Goal: Task Accomplishment & Management: Use online tool/utility

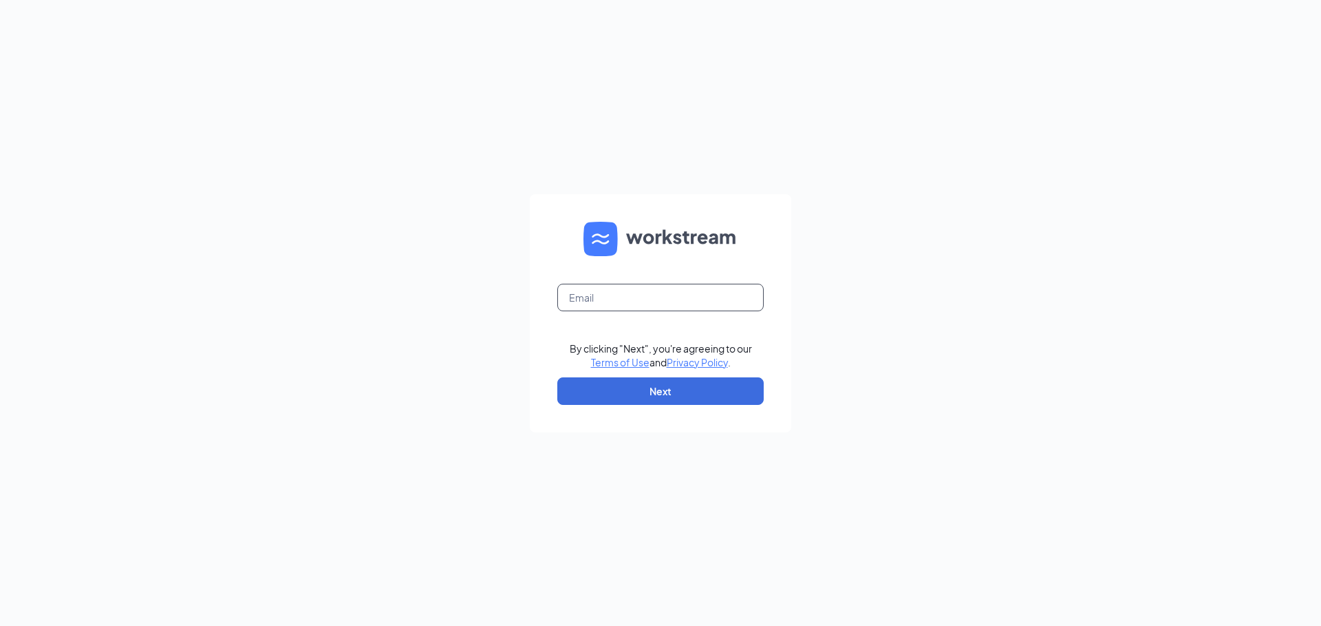
click at [650, 294] on input "text" at bounding box center [661, 298] width 206 height 28
type input "[EMAIL_ADDRESS][DOMAIN_NAME]"
click at [658, 390] on button "Next" at bounding box center [661, 391] width 206 height 28
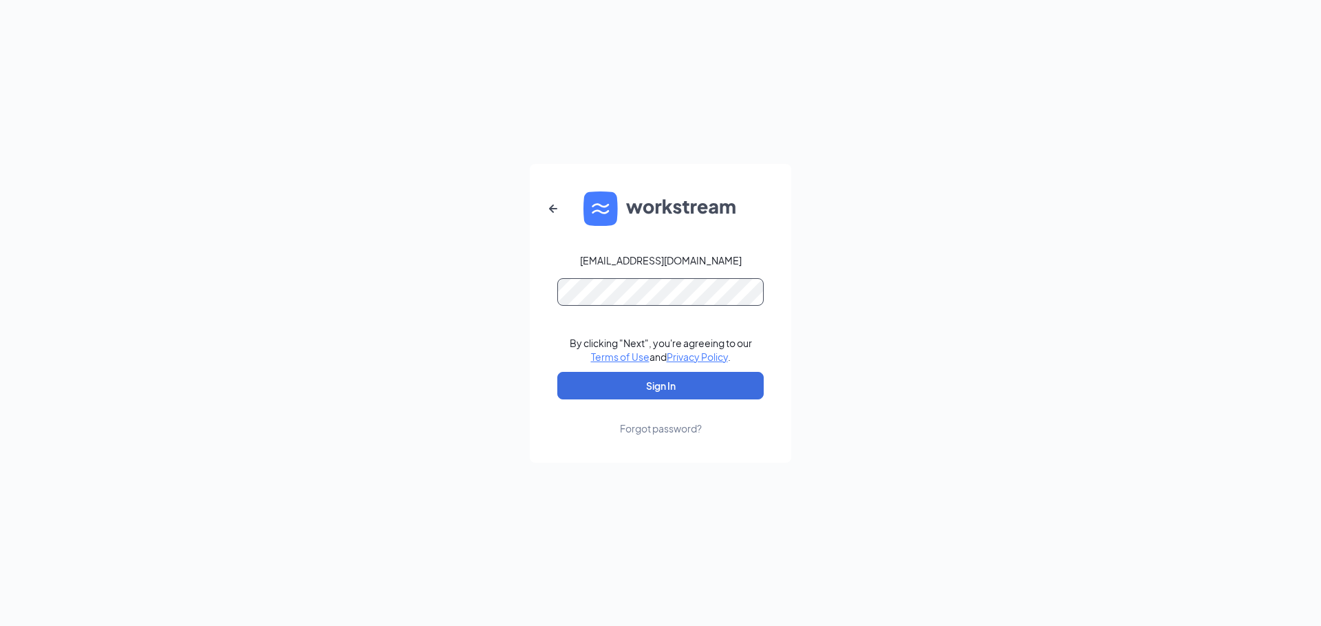
click at [558, 372] on button "Sign In" at bounding box center [661, 386] width 206 height 28
click at [655, 391] on button "Sign In" at bounding box center [661, 386] width 206 height 28
click at [474, 293] on div "sthomas@vannyorkauto.com Credential mismatches. By clicking "Next", you're agre…" at bounding box center [660, 313] width 1321 height 626
click at [558, 372] on button "Sign In" at bounding box center [661, 386] width 206 height 28
click at [677, 432] on div "Forgot password?" at bounding box center [661, 428] width 82 height 14
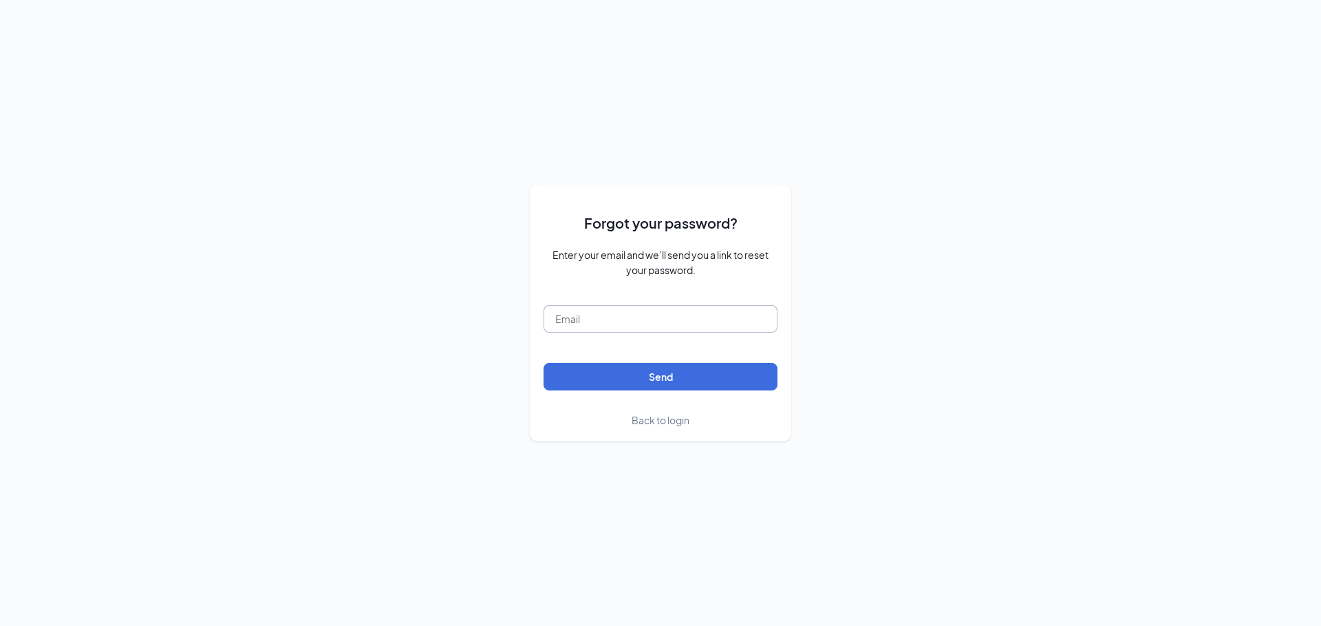
click at [599, 317] on input "text" at bounding box center [661, 319] width 234 height 28
type input "sthomas@vannyorkauto.com"
click at [639, 376] on button "Send" at bounding box center [661, 377] width 234 height 28
click at [660, 418] on span "Back to login" at bounding box center [661, 420] width 58 height 12
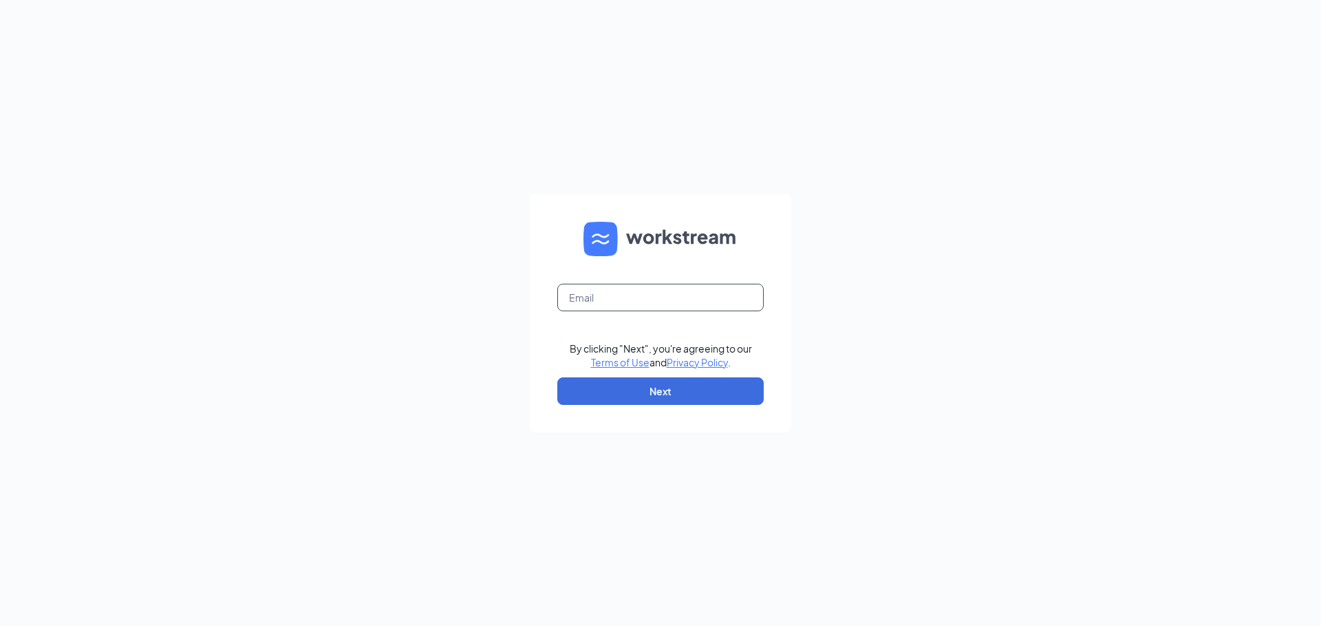
click at [642, 298] on input "text" at bounding box center [661, 298] width 206 height 28
type input "sthomas@vannyorknissan.com"
click at [659, 390] on button "Next" at bounding box center [661, 391] width 206 height 28
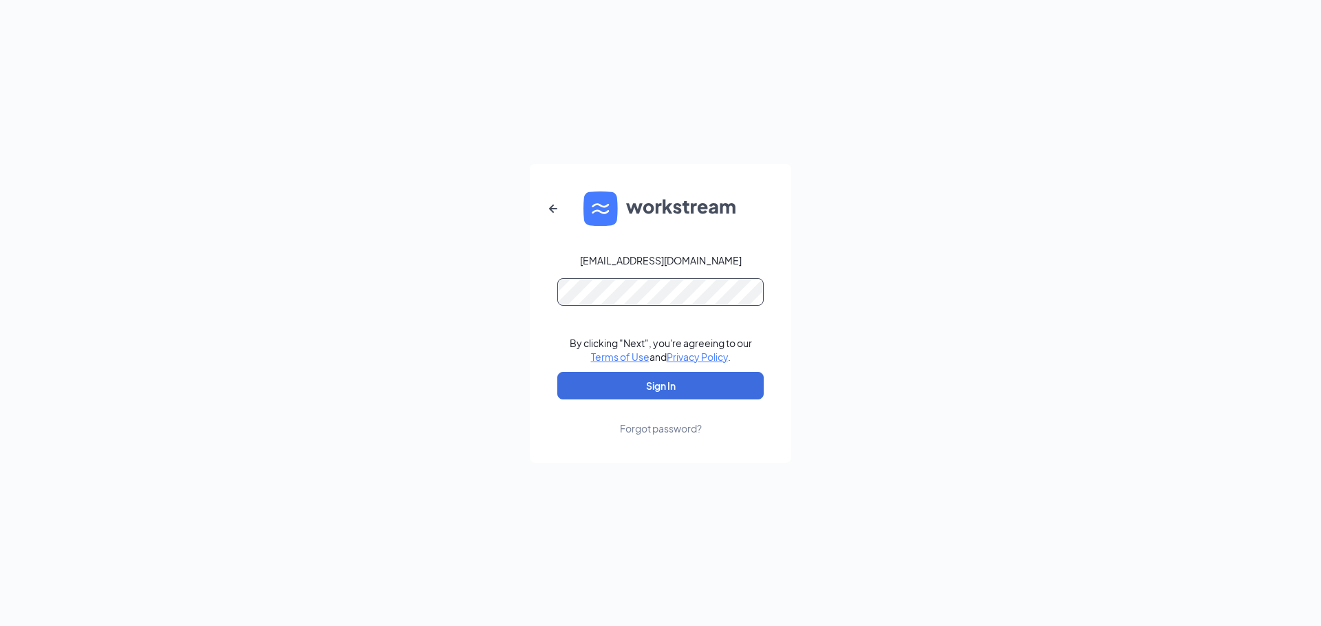
click at [558, 372] on button "Sign In" at bounding box center [661, 386] width 206 height 28
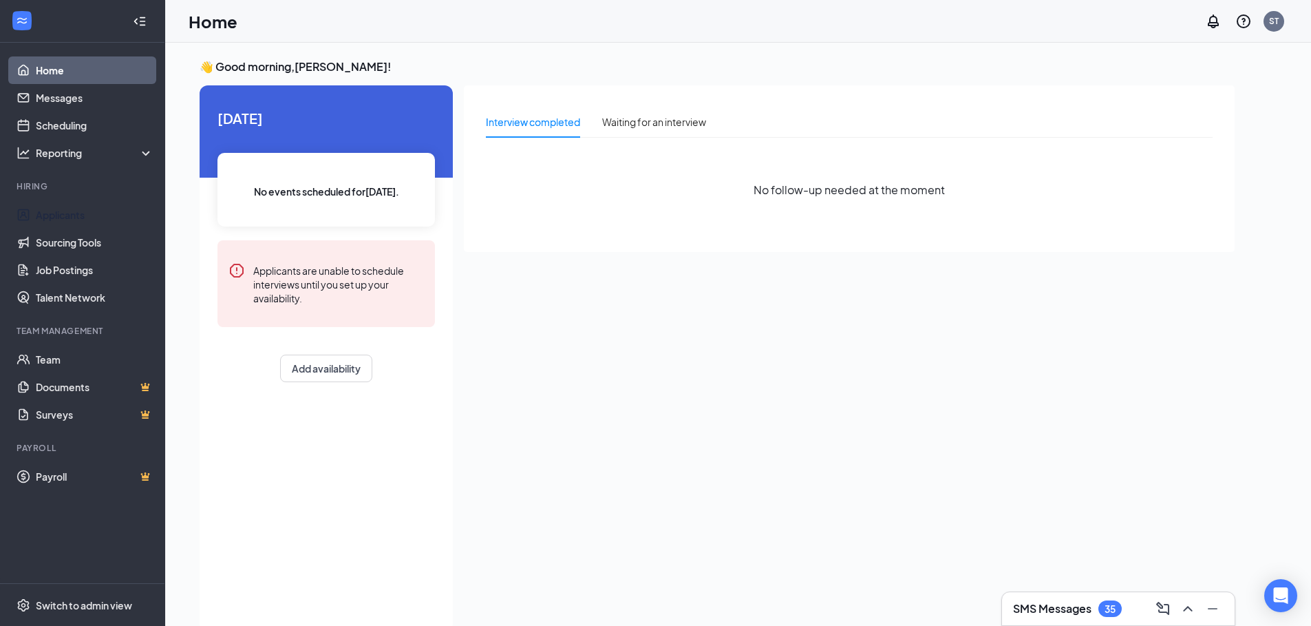
click at [71, 219] on link "Applicants" at bounding box center [95, 215] width 118 height 28
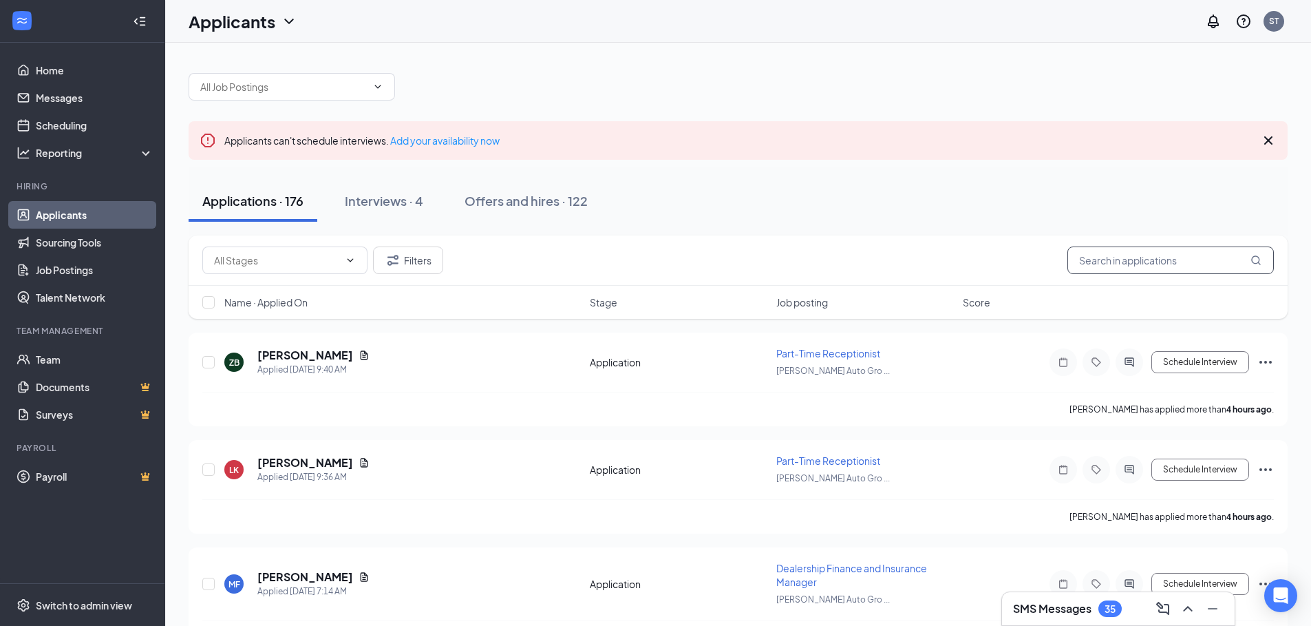
click at [1142, 263] on input "text" at bounding box center [1171, 260] width 206 height 28
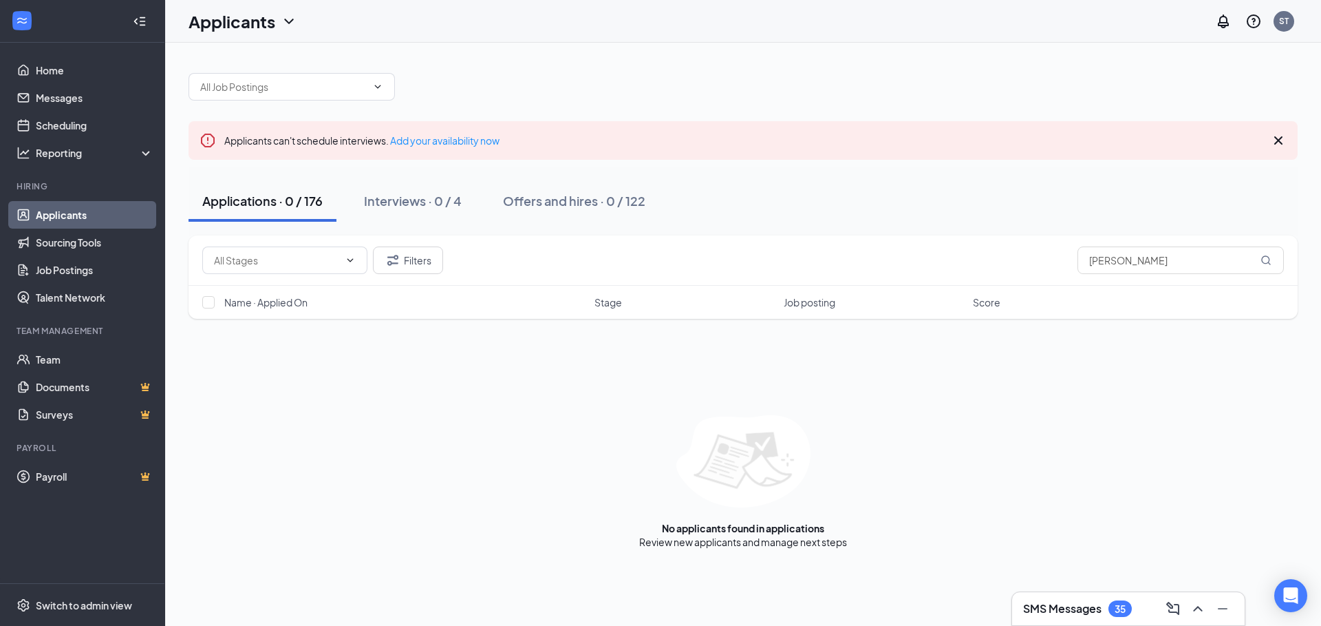
click at [1268, 264] on icon "MagnifyingGlass" at bounding box center [1266, 260] width 11 height 11
click at [376, 87] on icon "ChevronDown" at bounding box center [377, 86] width 11 height 11
click at [593, 81] on div at bounding box center [744, 79] width 1110 height 41
drag, startPoint x: 1181, startPoint y: 256, endPoint x: 968, endPoint y: 267, distance: 213.0
click at [969, 267] on div "Filters [PERSON_NAME]" at bounding box center [743, 260] width 1082 height 28
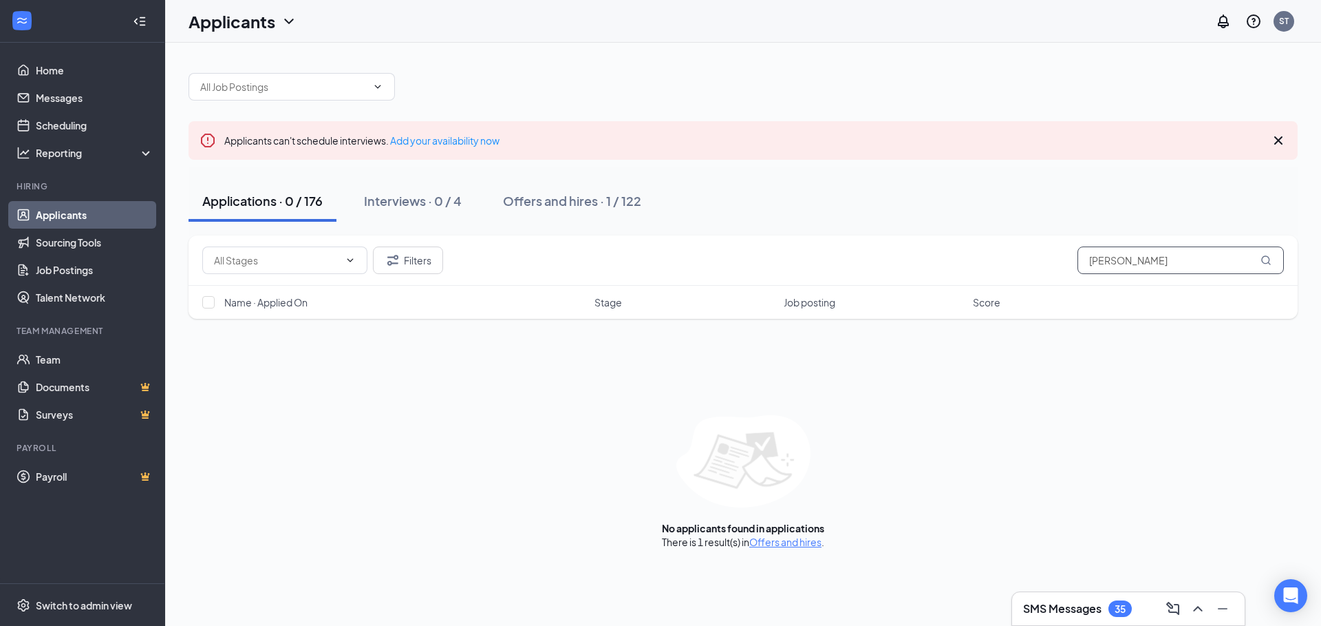
type input "[PERSON_NAME]"
click at [540, 204] on div "Offers and hires · 1 / 122" at bounding box center [572, 200] width 138 height 17
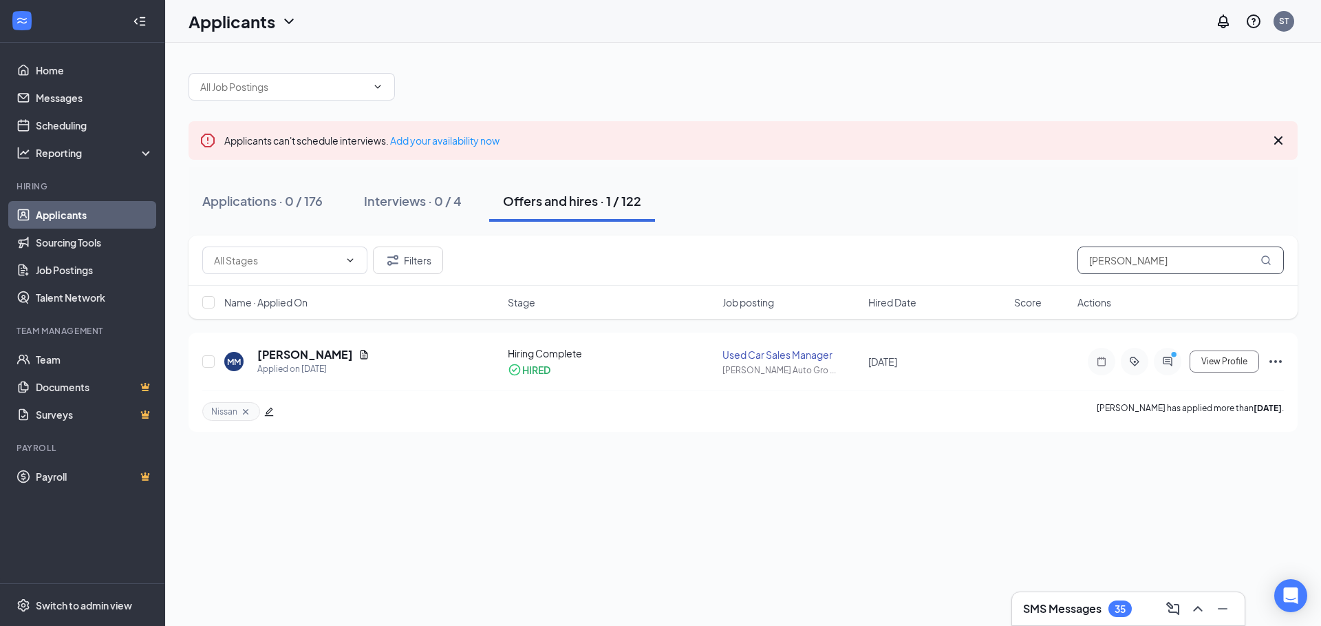
drag, startPoint x: 1129, startPoint y: 263, endPoint x: 1044, endPoint y: 264, distance: 84.7
click at [1044, 264] on div "Filters [PERSON_NAME]" at bounding box center [743, 260] width 1082 height 28
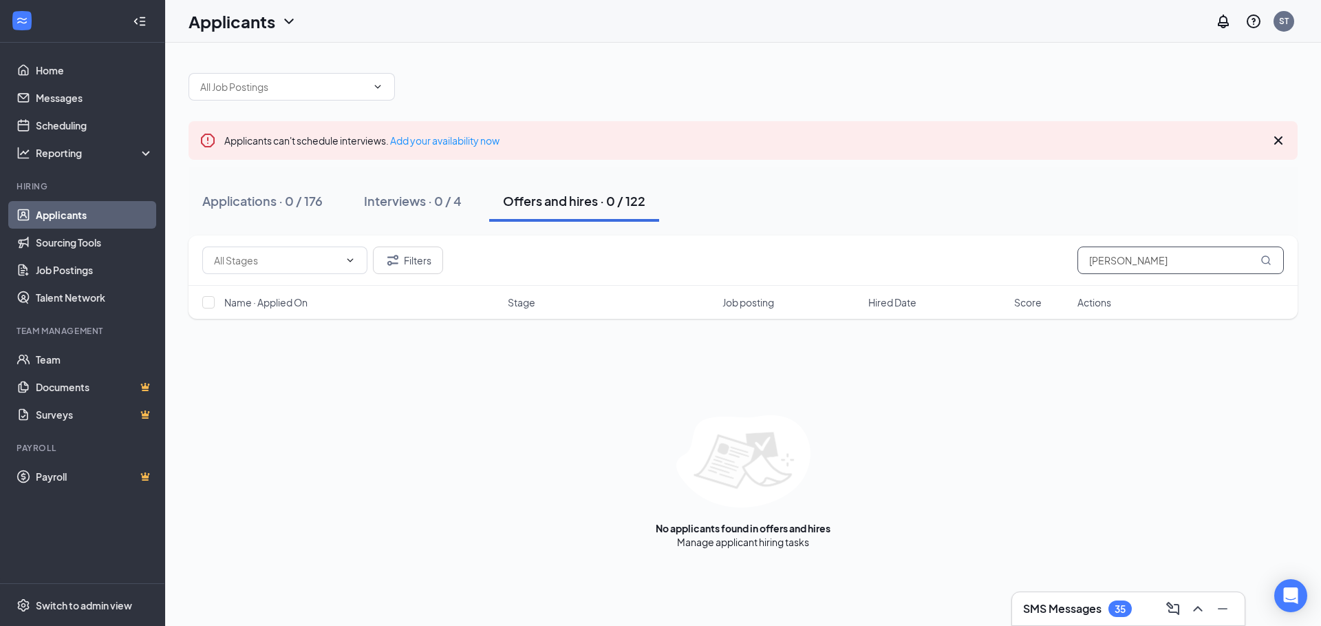
type input "[PERSON_NAME]"
click at [421, 196] on div "Interviews · 0 / 4" at bounding box center [413, 200] width 98 height 17
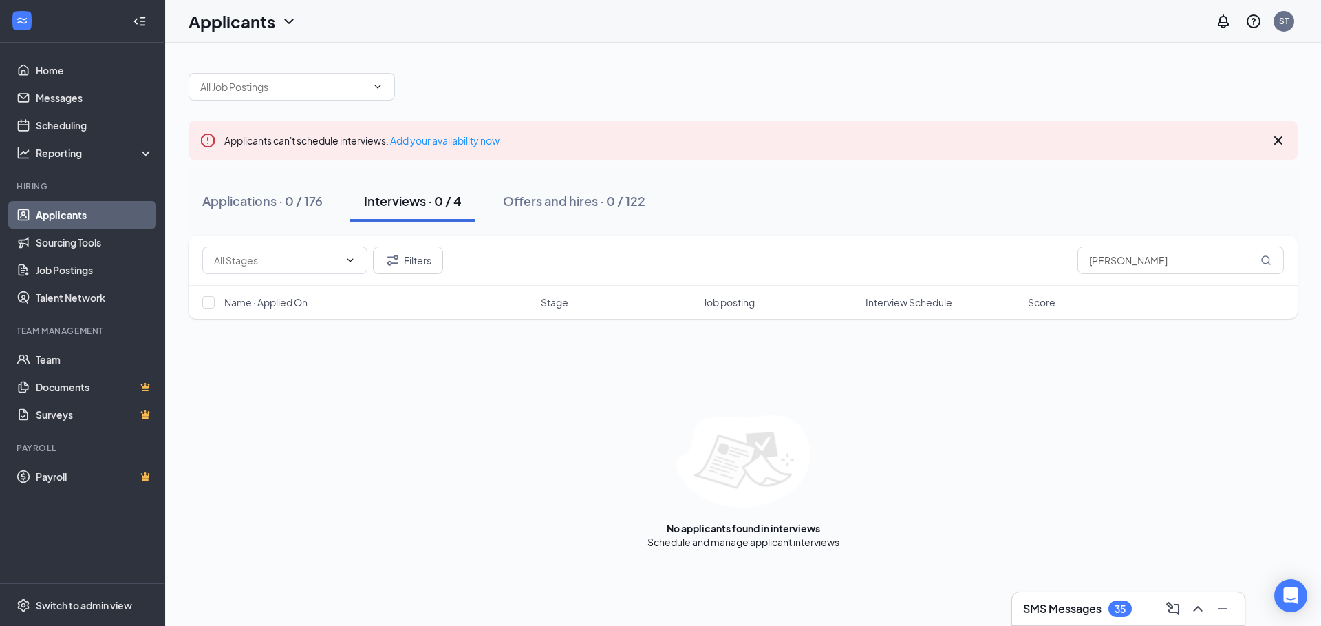
click at [271, 198] on div "Applications · 0 / 176" at bounding box center [262, 200] width 120 height 17
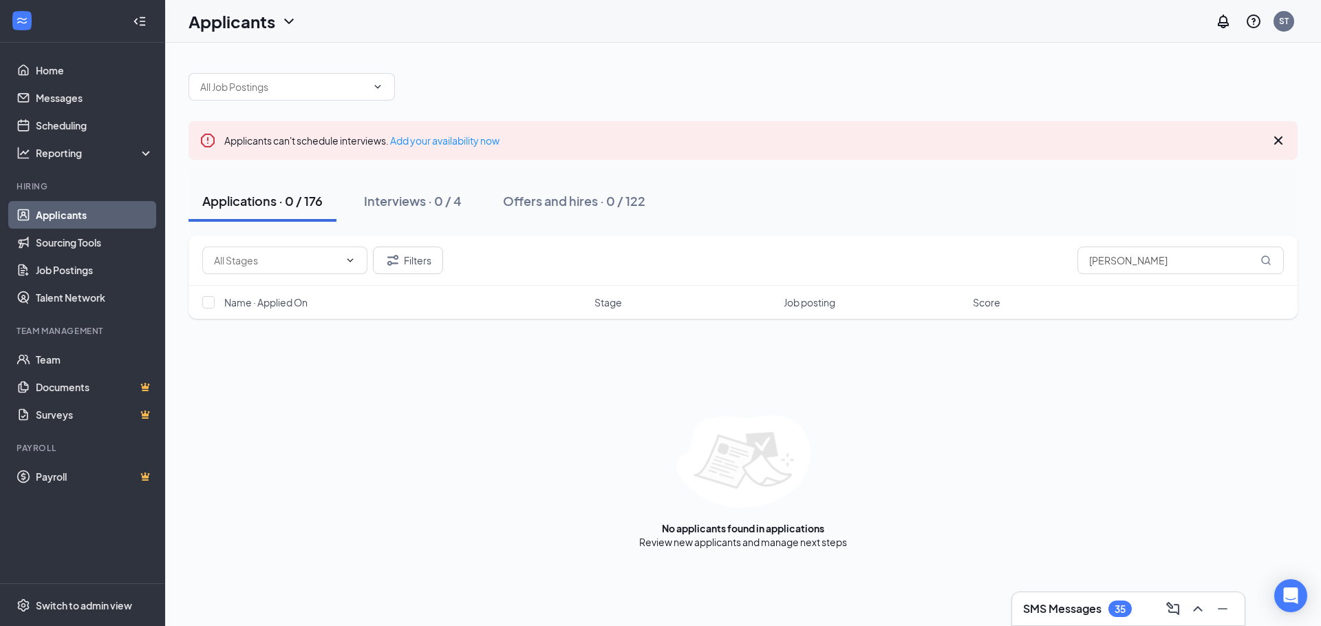
click at [339, 260] on span at bounding box center [284, 260] width 165 height 28
click at [351, 259] on icon "ChevronDown" at bounding box center [350, 260] width 11 height 11
click at [354, 257] on icon "ChevronDown" at bounding box center [350, 260] width 11 height 11
drag, startPoint x: 1156, startPoint y: 259, endPoint x: 972, endPoint y: 243, distance: 184.5
click at [972, 243] on div "Filters [PERSON_NAME]" at bounding box center [744, 260] width 1110 height 50
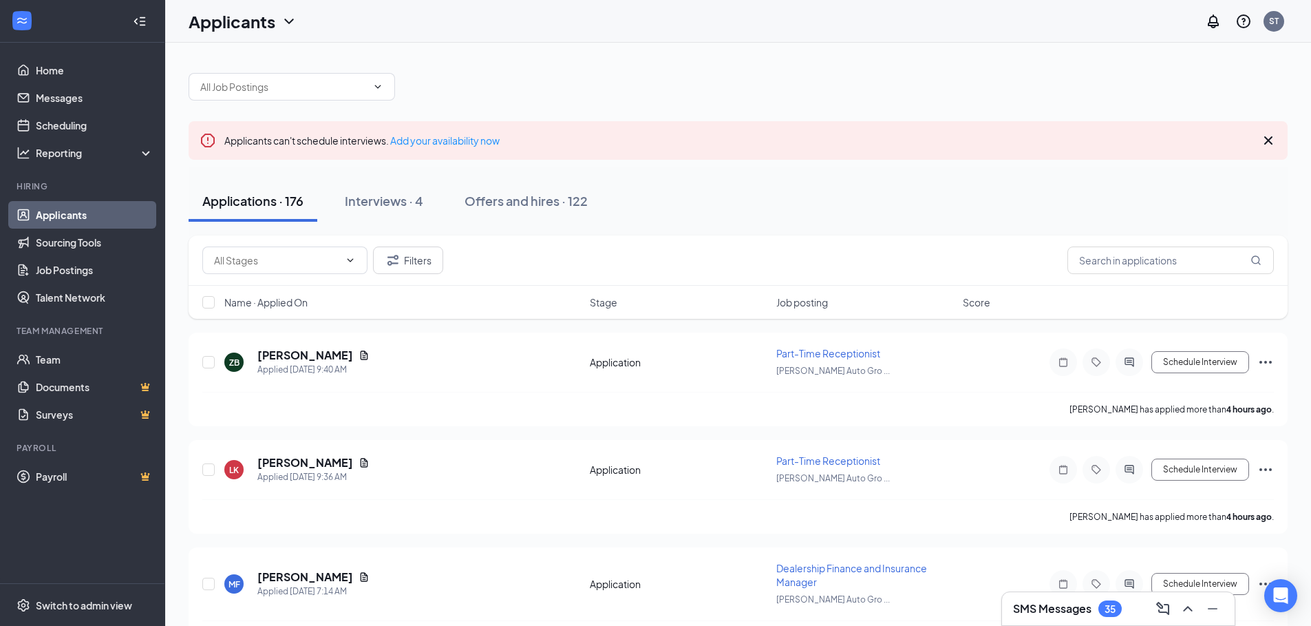
click at [359, 255] on span at bounding box center [284, 260] width 165 height 28
click at [349, 258] on icon "ChevronDown" at bounding box center [350, 260] width 11 height 11
click at [372, 84] on span at bounding box center [377, 86] width 14 height 11
click at [386, 87] on span at bounding box center [292, 87] width 206 height 28
click at [377, 86] on icon "ChevronDown" at bounding box center [377, 86] width 11 height 11
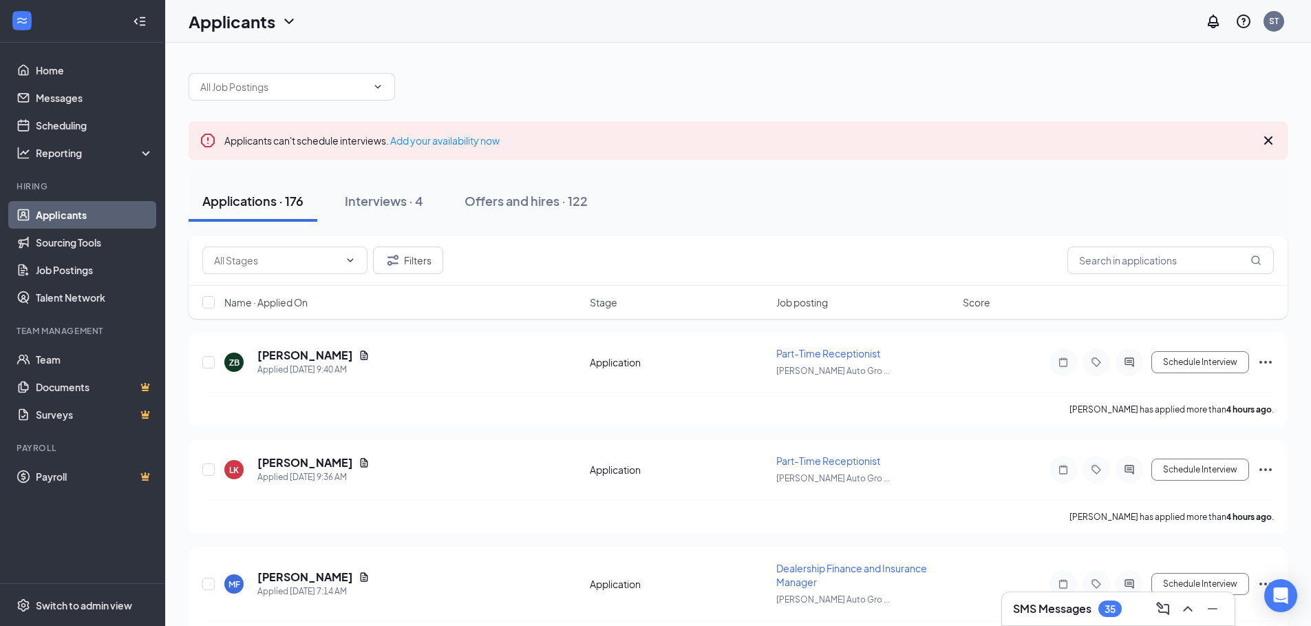
click at [373, 84] on icon "ChevronDown" at bounding box center [377, 86] width 11 height 11
click at [381, 91] on icon "ChevronDown" at bounding box center [377, 86] width 11 height 11
click at [381, 88] on icon "ChevronDown" at bounding box center [377, 86] width 11 height 11
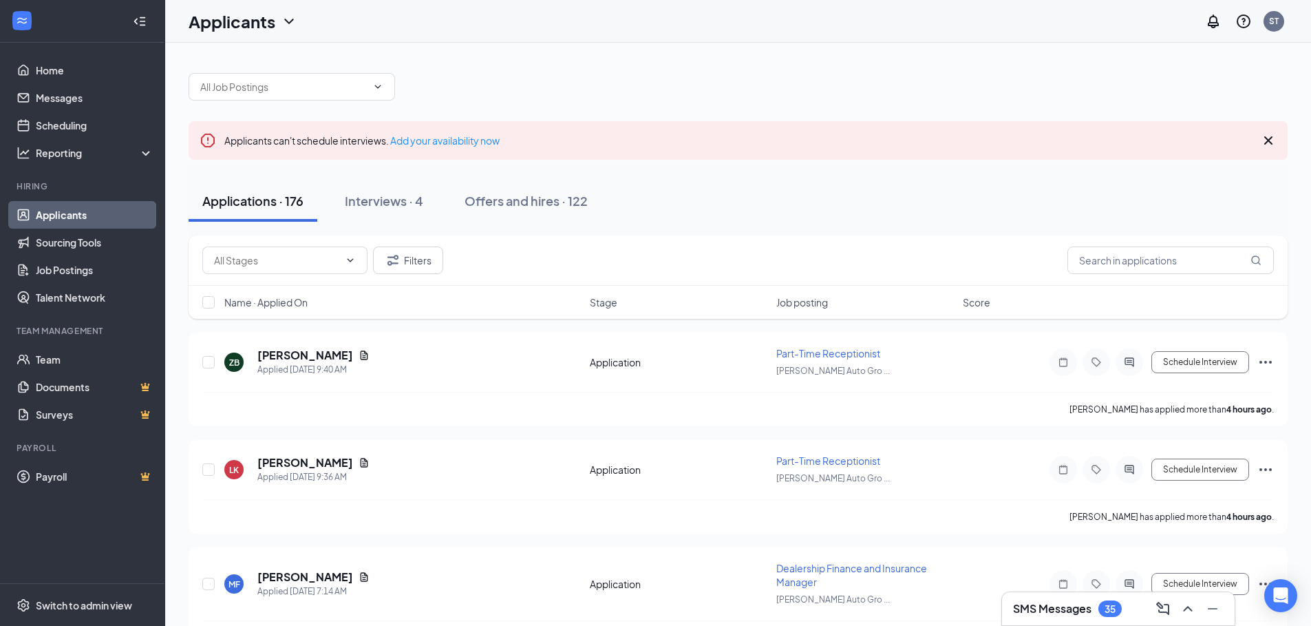
click at [1264, 142] on icon "Cross" at bounding box center [1268, 140] width 17 height 17
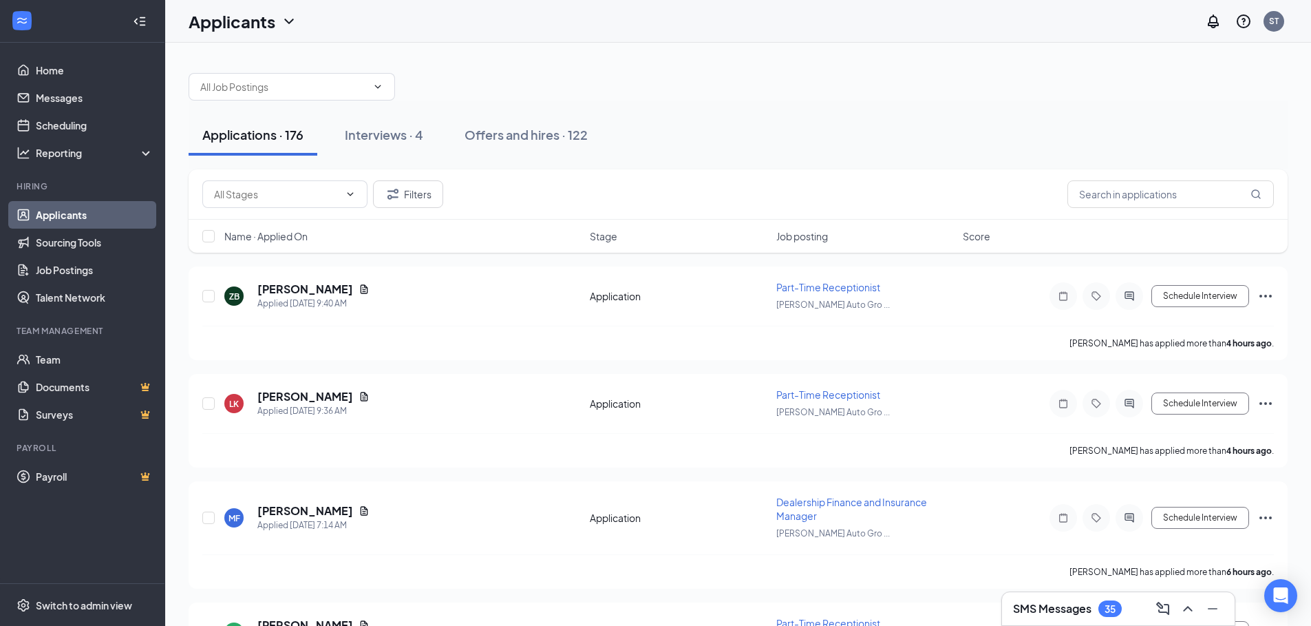
click at [384, 88] on span at bounding box center [292, 87] width 206 height 28
click at [381, 86] on icon "ChevronDown" at bounding box center [377, 86] width 11 height 11
click at [271, 85] on input "text" at bounding box center [283, 86] width 167 height 15
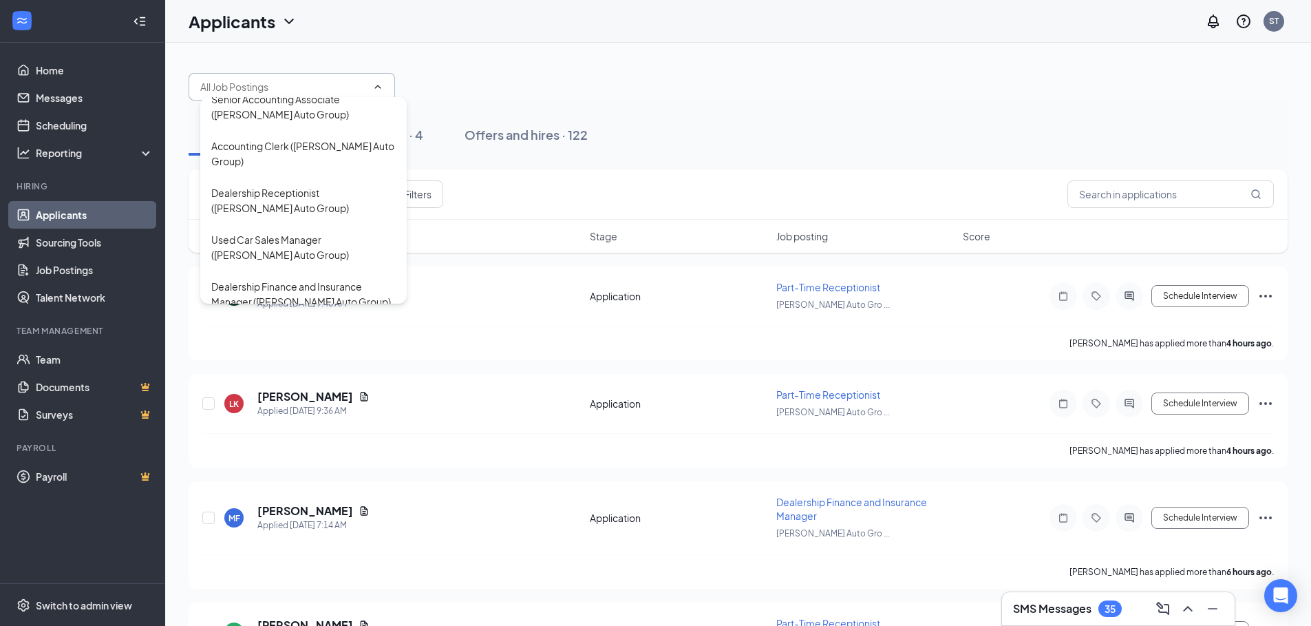
scroll to position [551, 0]
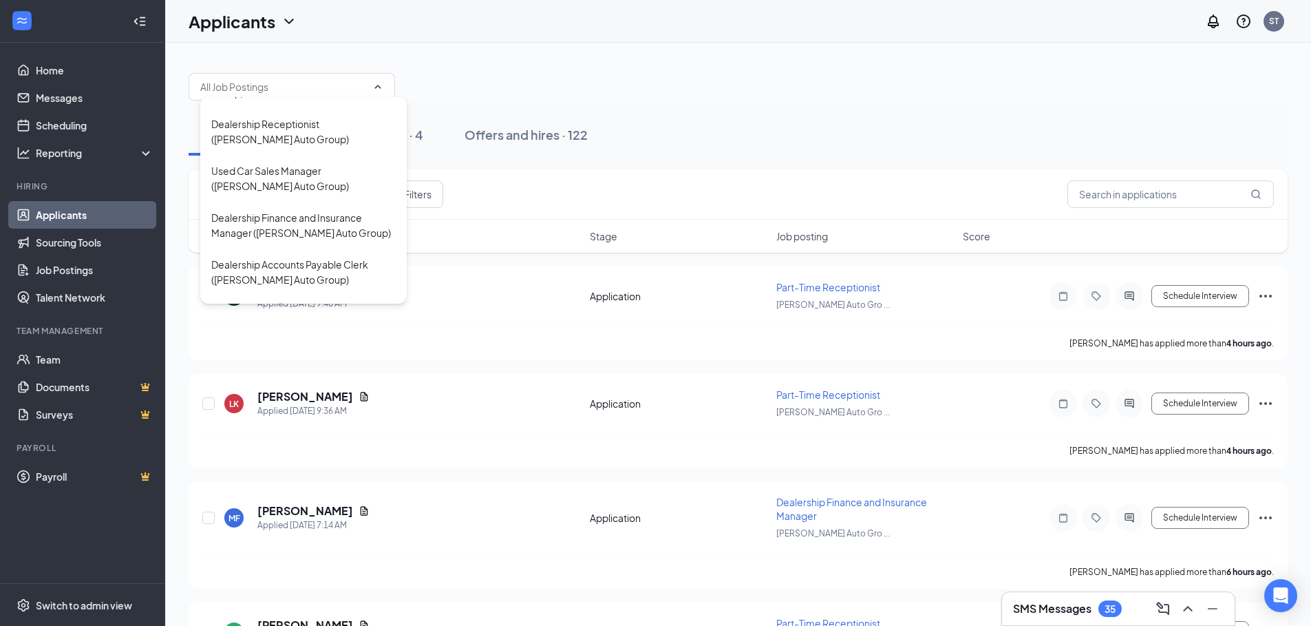
click at [285, 193] on div "Used Car Sales Manager ([PERSON_NAME] Auto Group)" at bounding box center [303, 178] width 184 height 30
type input "Used Car Sales Manager ([PERSON_NAME] Auto Group)"
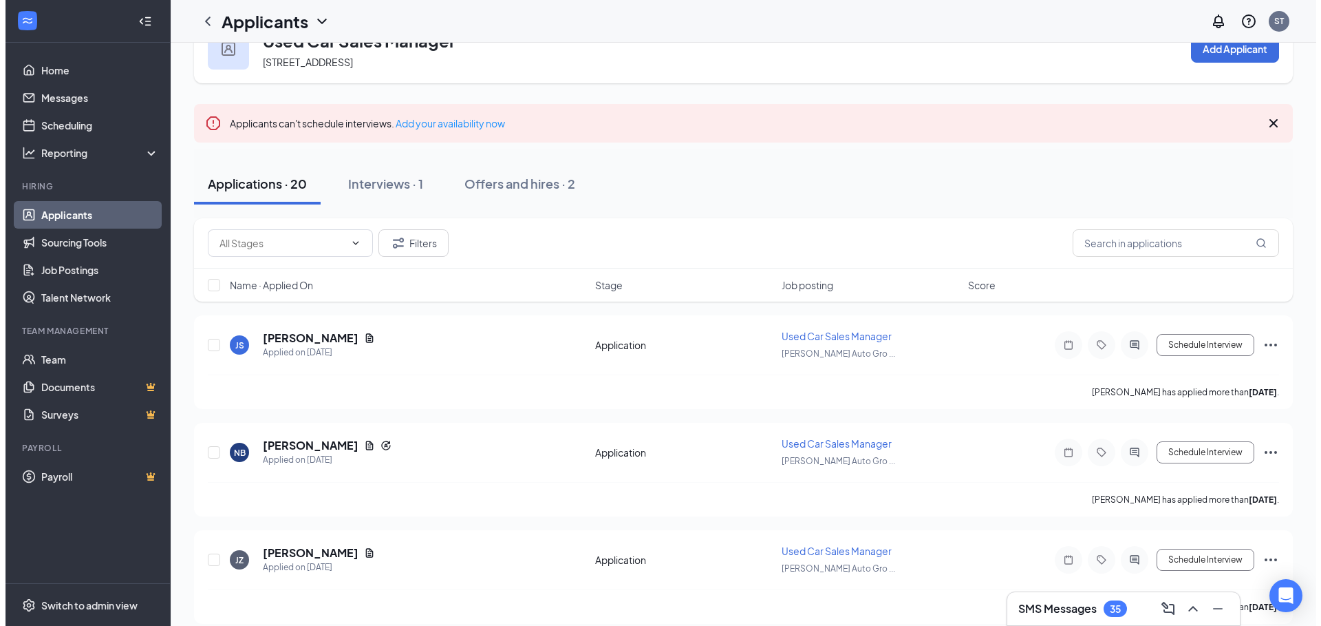
scroll to position [69, 0]
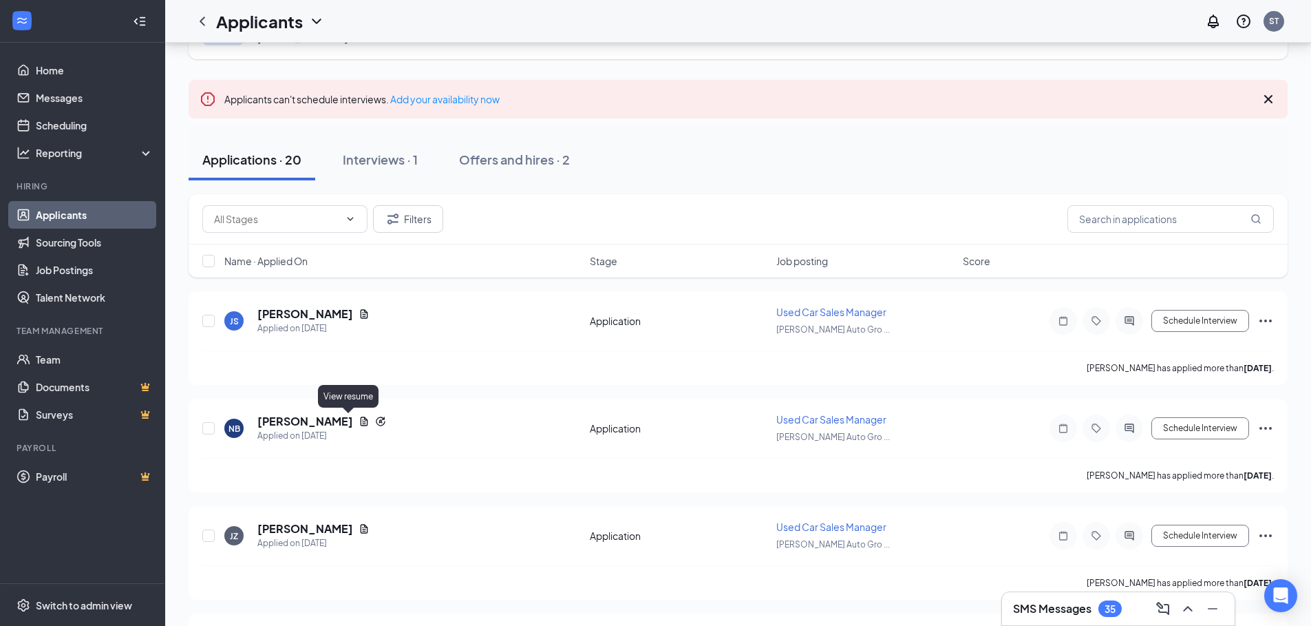
click at [361, 421] on icon "Document" at bounding box center [365, 420] width 8 height 9
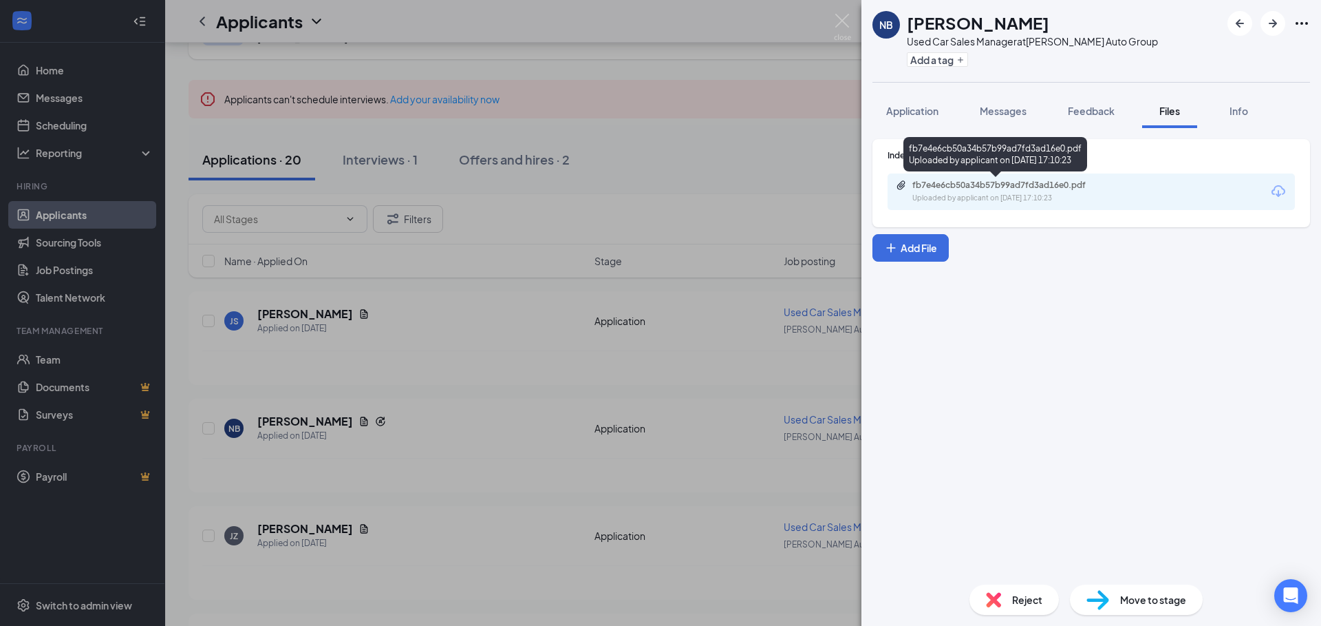
click at [1044, 187] on div "fb7e4e6cb50a34b57b99ad7fd3ad16e0.pdf" at bounding box center [1009, 185] width 193 height 11
